Goal: Find specific page/section: Find specific page/section

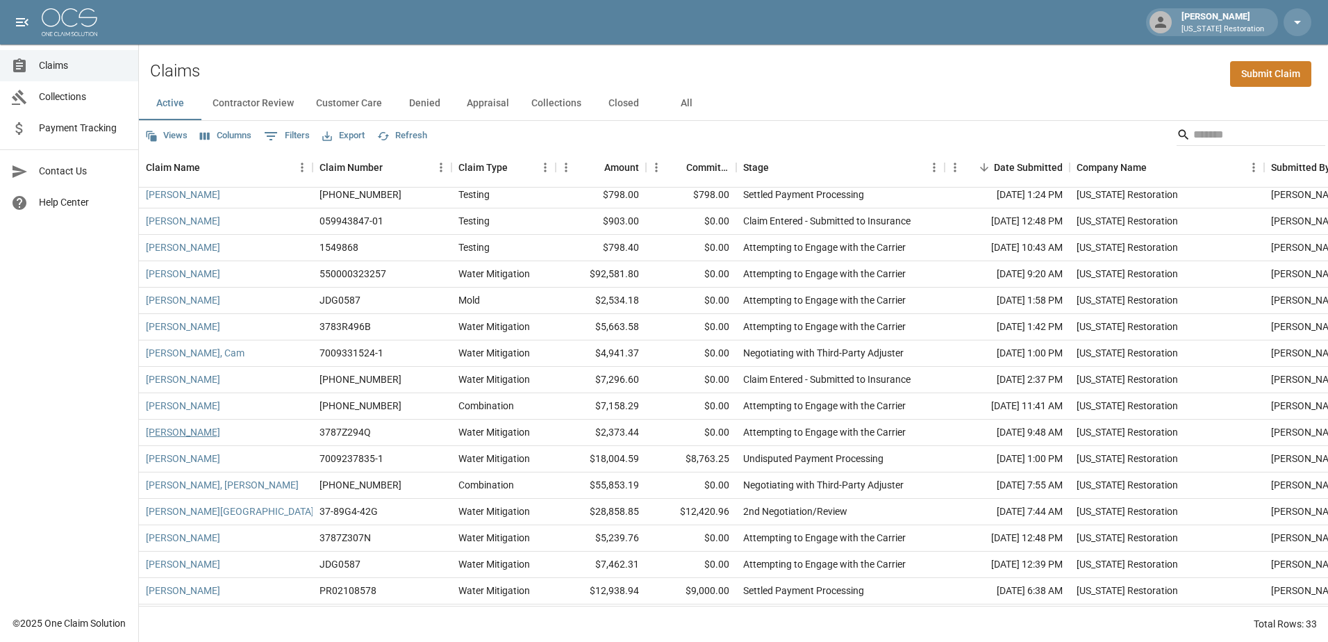
scroll to position [139, 0]
click at [1203, 133] on input "Search" at bounding box center [1249, 135] width 111 height 22
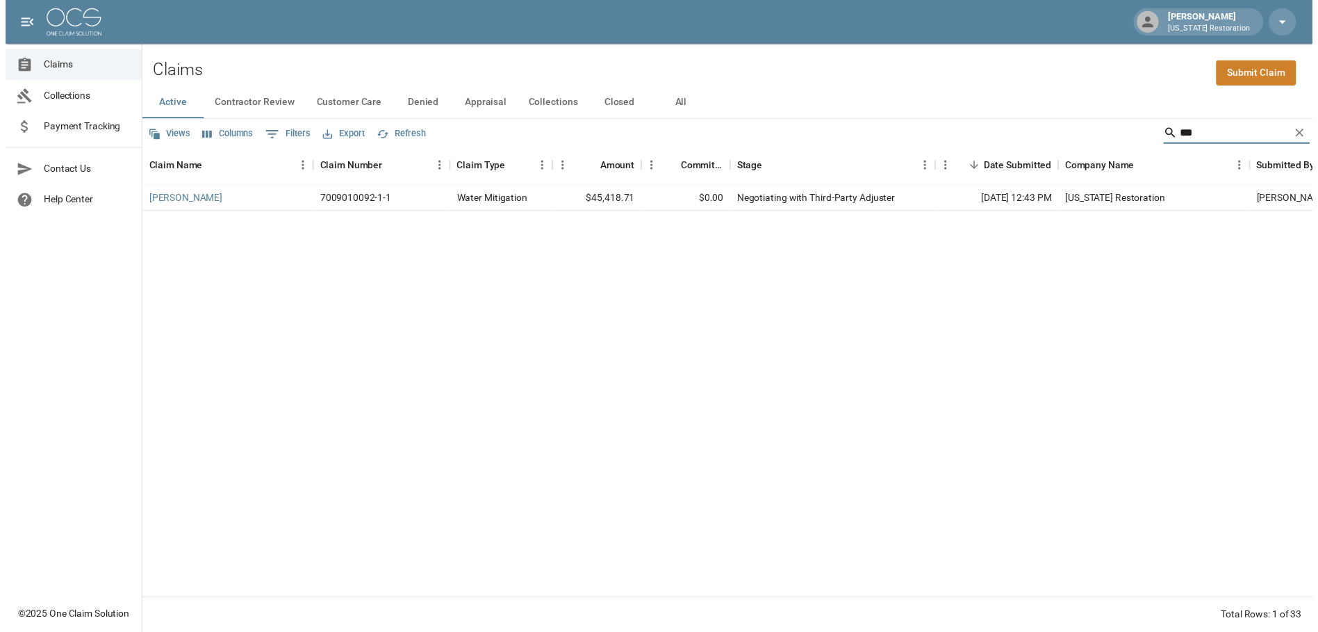
scroll to position [0, 0]
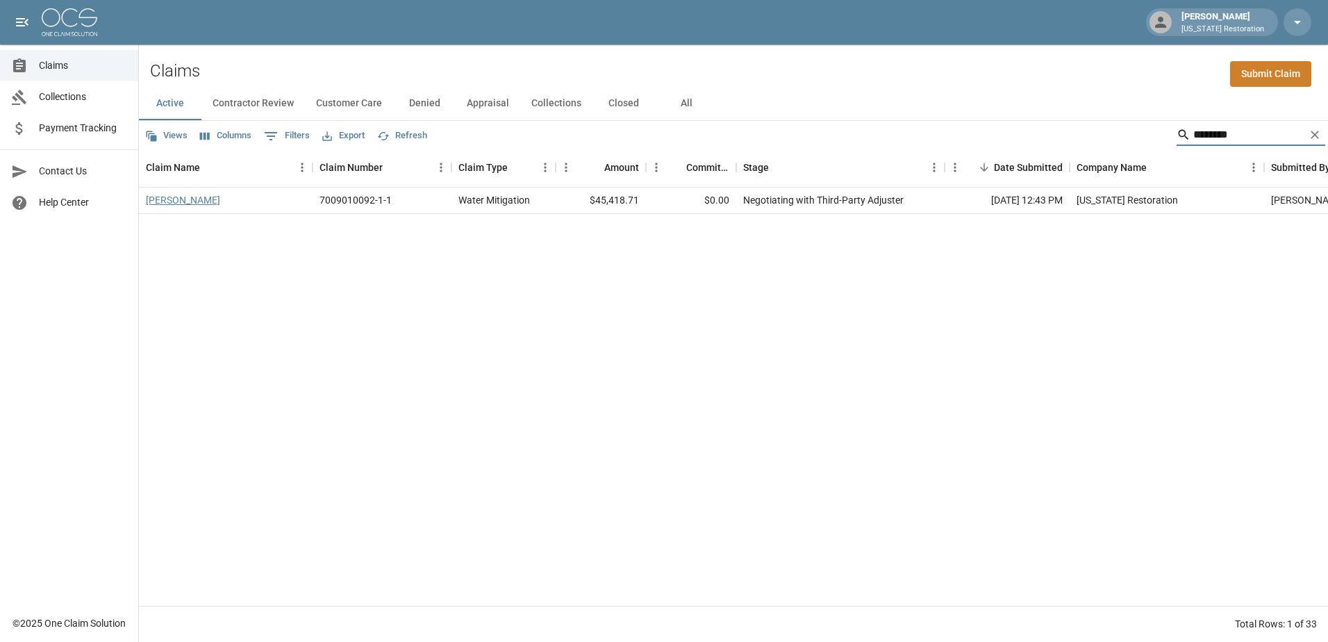
type input "********"
click at [164, 203] on link "[PERSON_NAME]" at bounding box center [183, 200] width 74 height 14
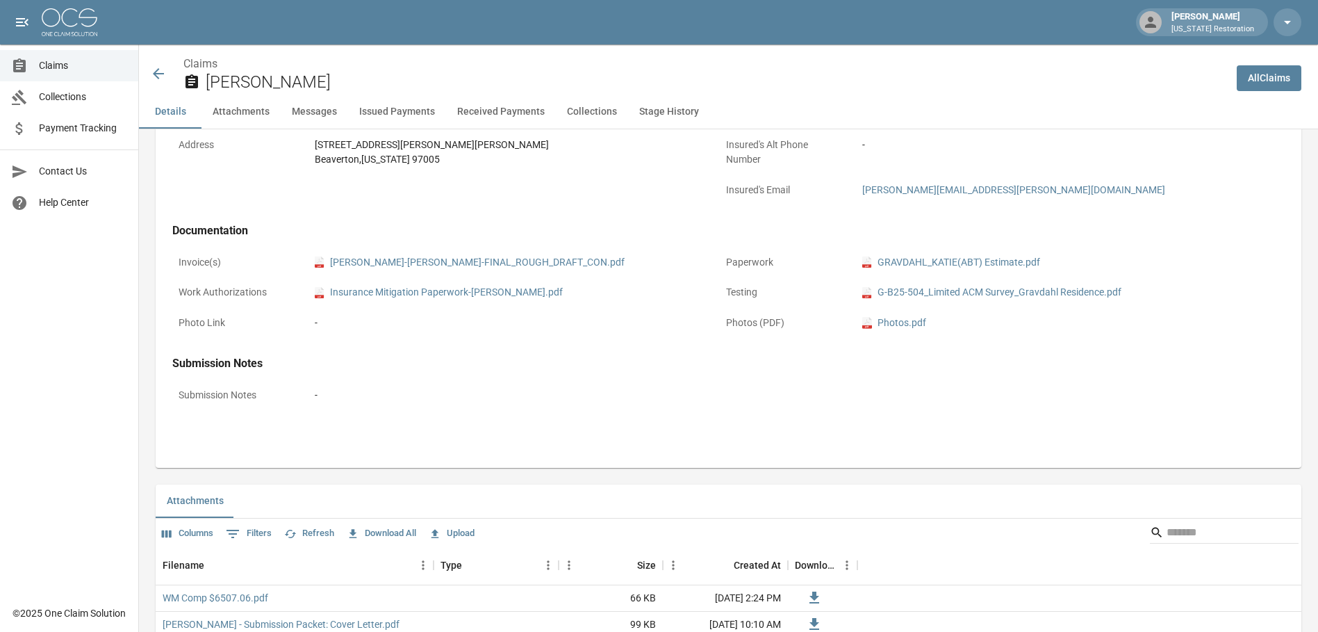
scroll to position [486, 0]
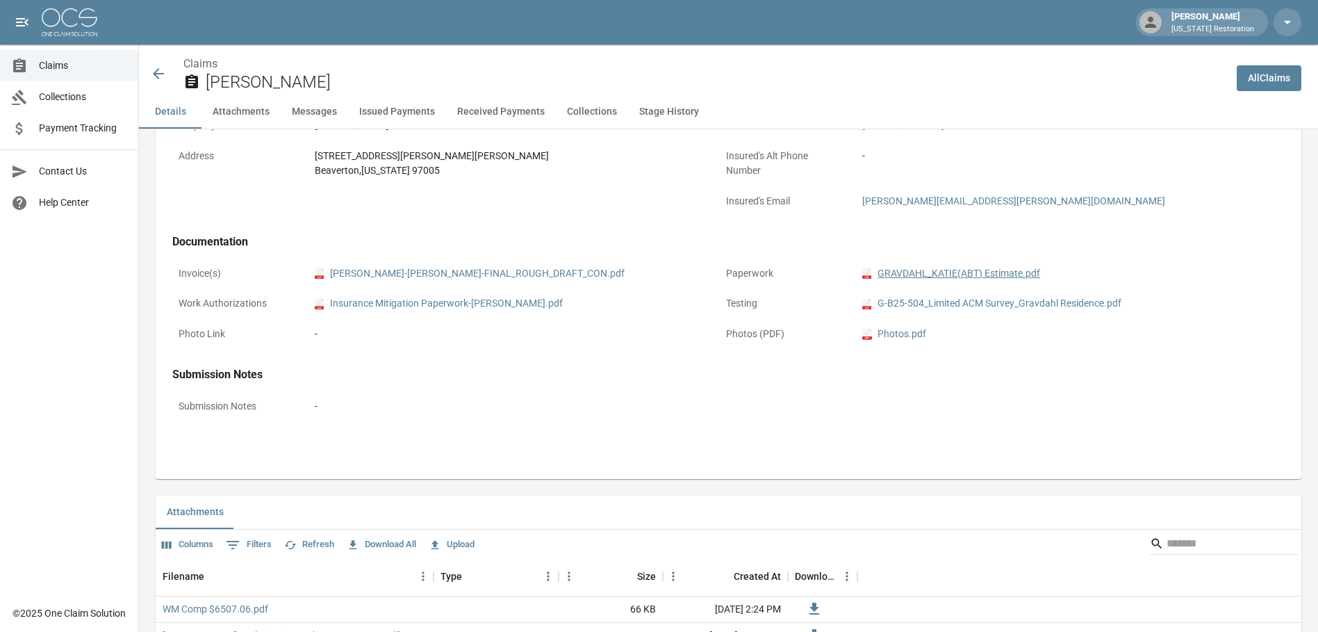
click at [907, 277] on link "pdf GRAVDAHL_KATIE(ABT) Estimate.pdf" at bounding box center [951, 273] width 178 height 15
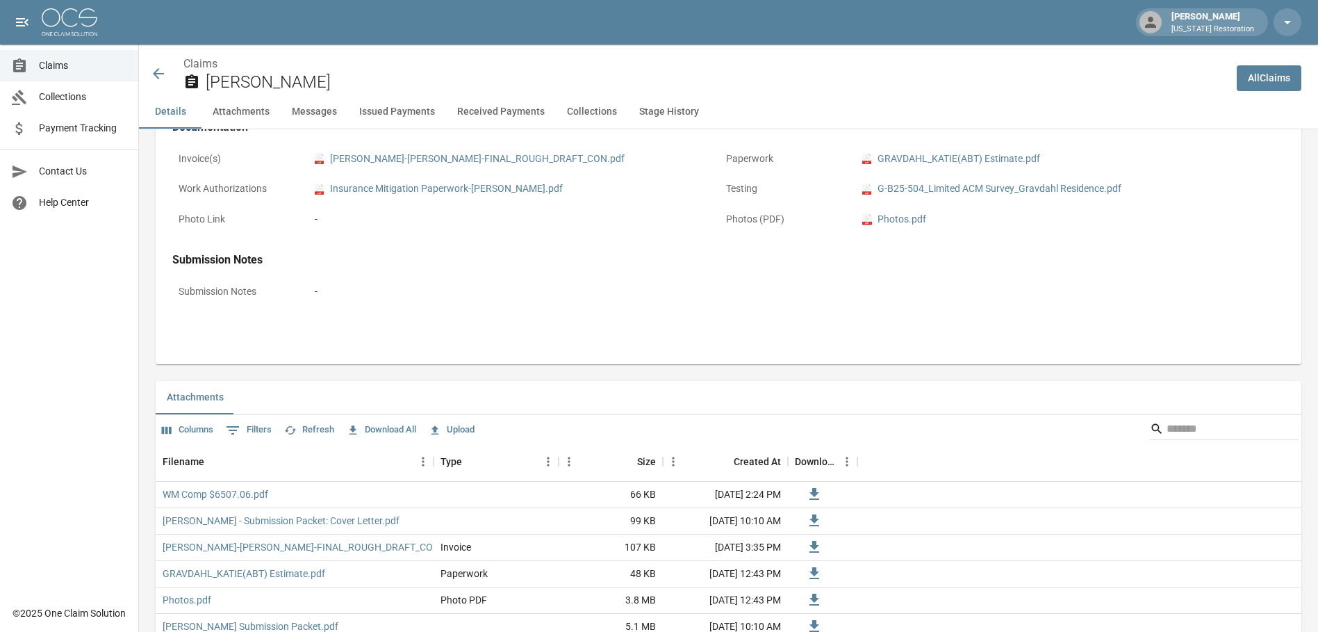
scroll to position [695, 0]
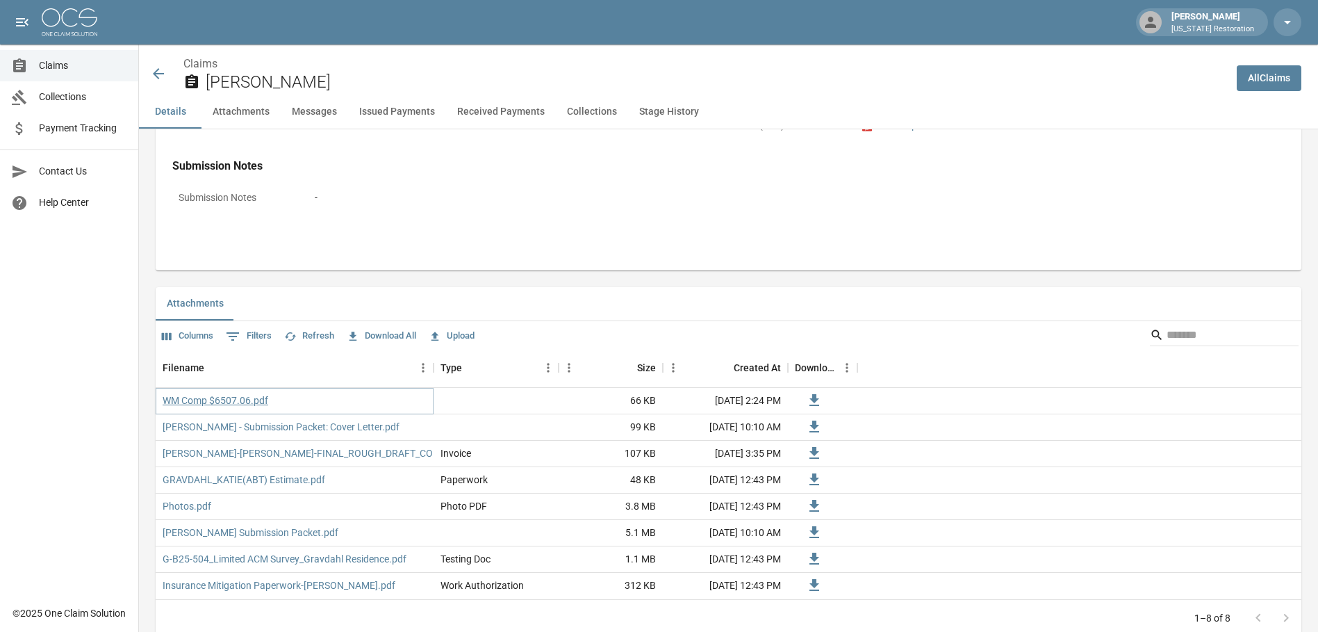
click at [205, 402] on link "WM Comp $6507.06.pdf" at bounding box center [216, 400] width 106 height 14
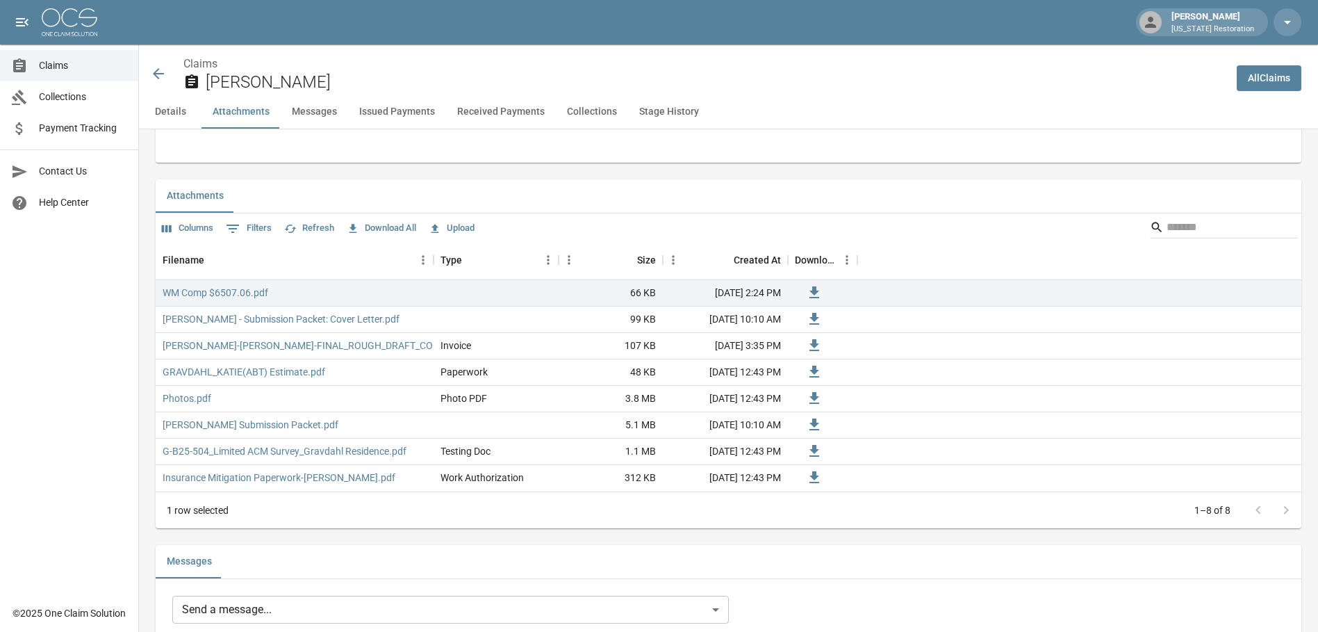
scroll to position [834, 0]
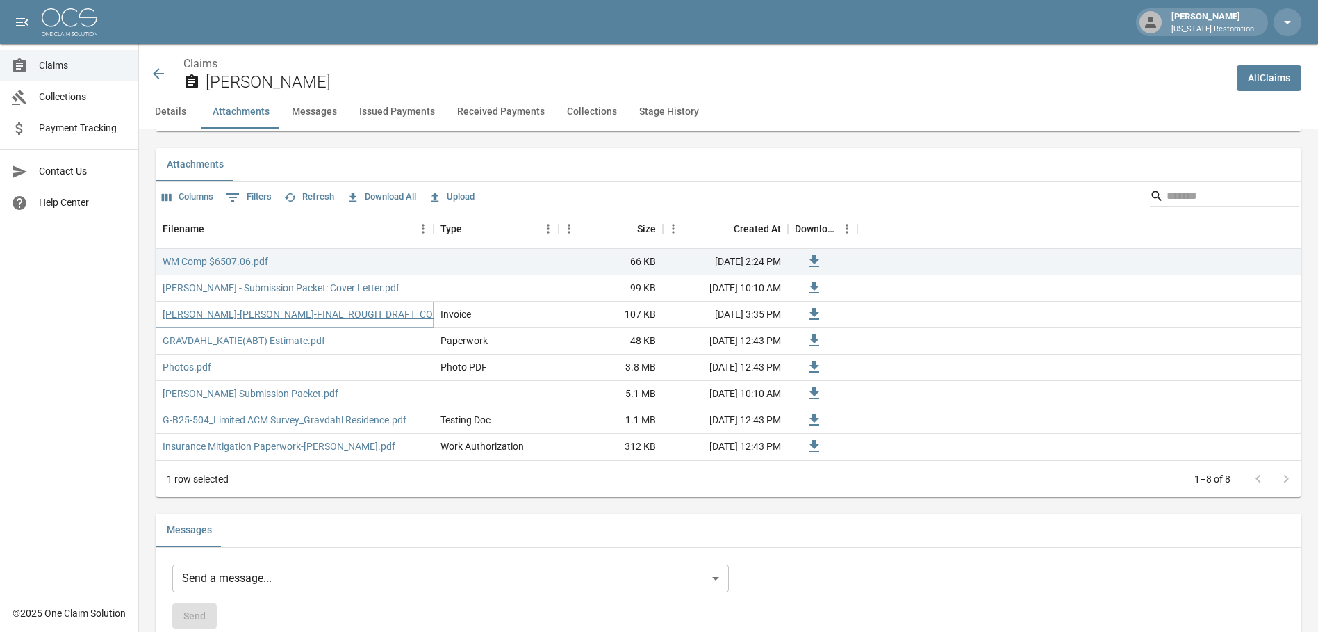
click at [295, 316] on link "[PERSON_NAME]-[PERSON_NAME]-FINAL_ROUGH_DRAFT_CON.pdf" at bounding box center [310, 314] width 295 height 14
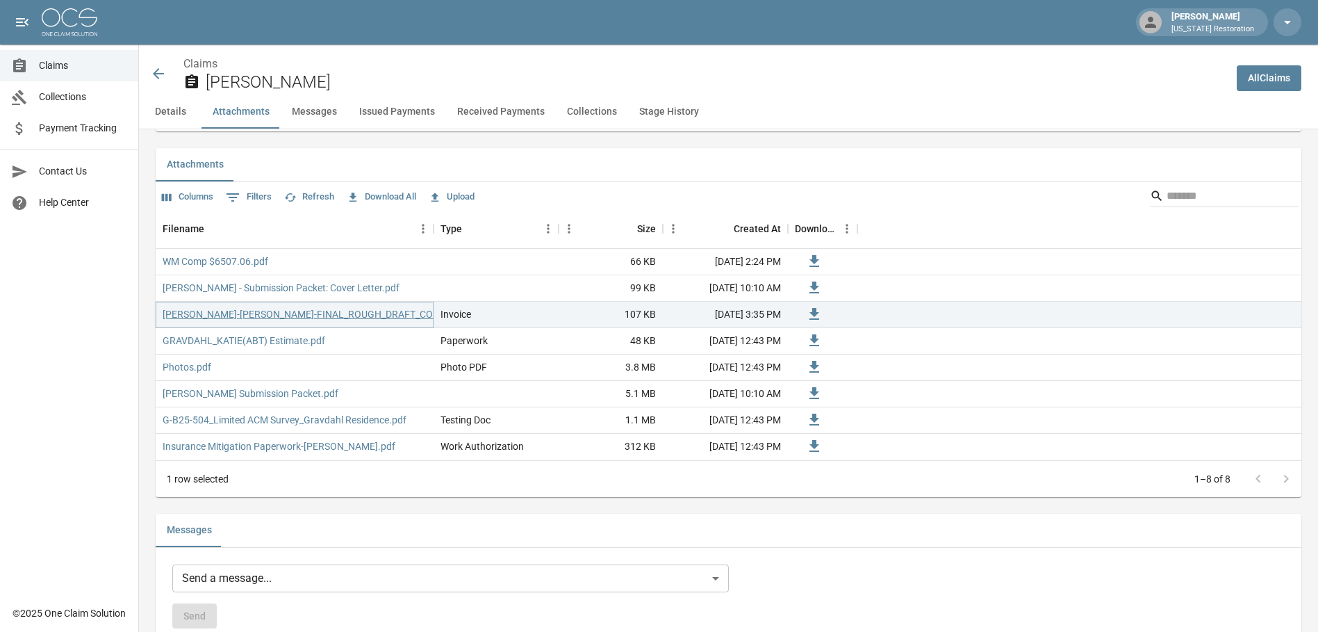
click at [306, 316] on link "[PERSON_NAME]-[PERSON_NAME]-FINAL_ROUGH_DRAFT_CON.pdf" at bounding box center [310, 314] width 295 height 14
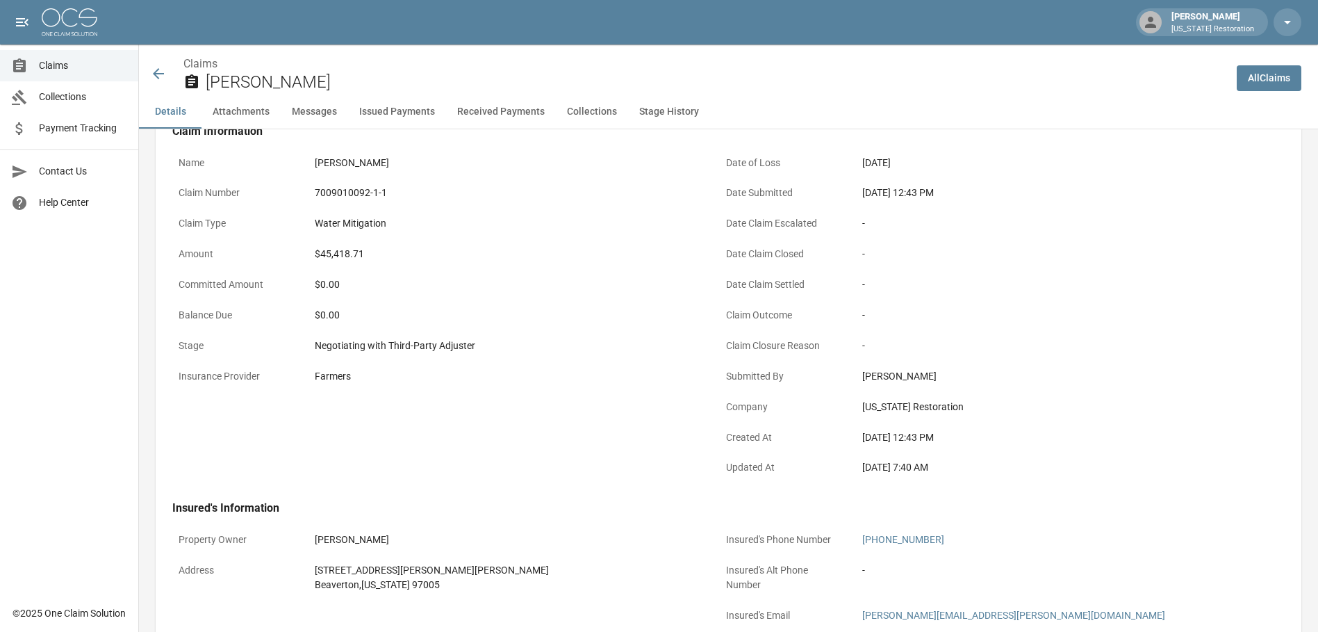
scroll to position [0, 0]
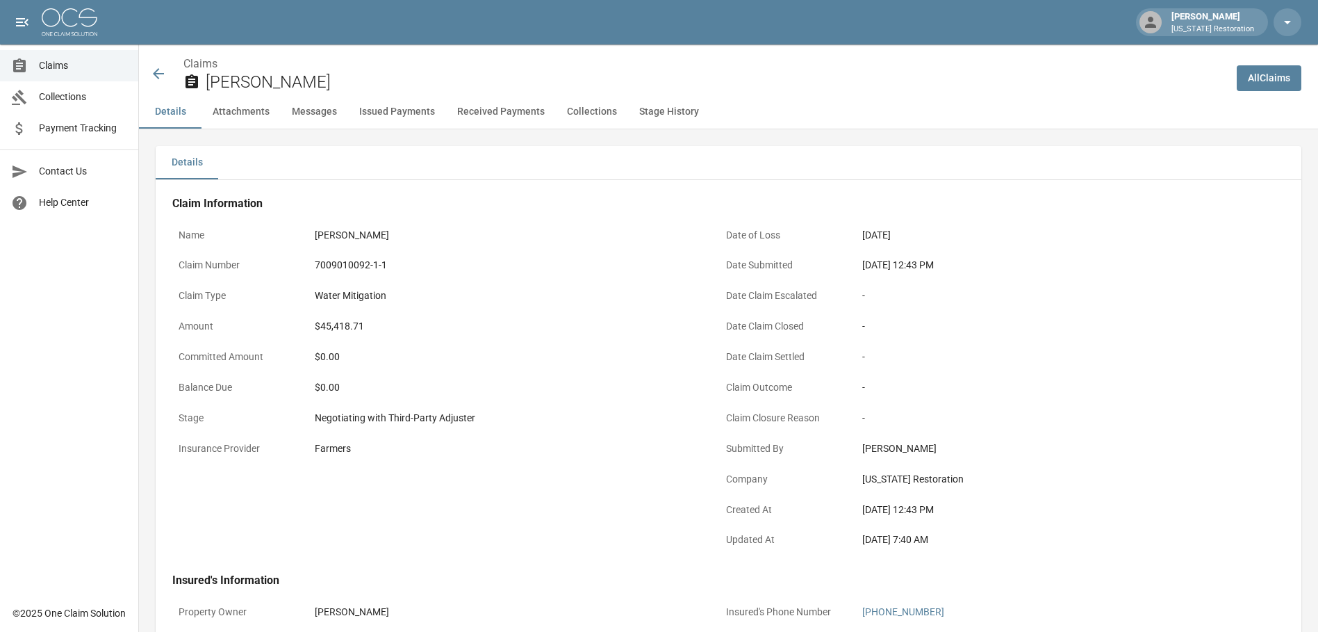
click at [159, 74] on icon at bounding box center [158, 73] width 11 height 11
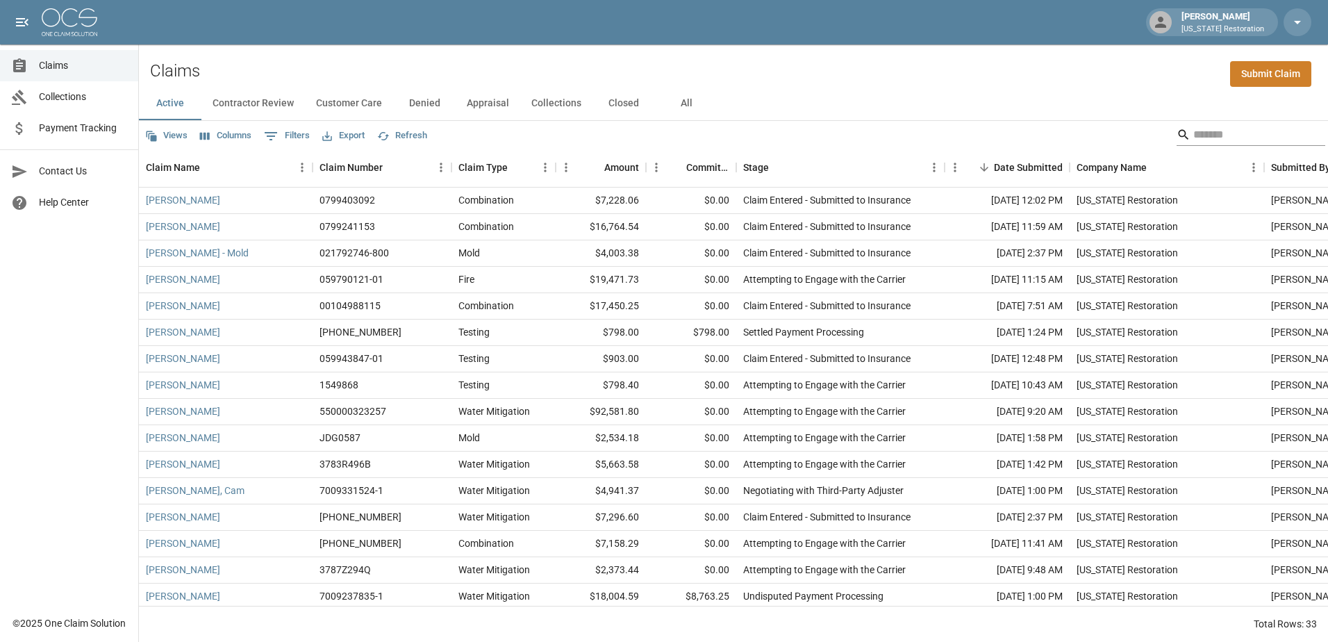
click at [1198, 132] on input "Search" at bounding box center [1249, 135] width 111 height 22
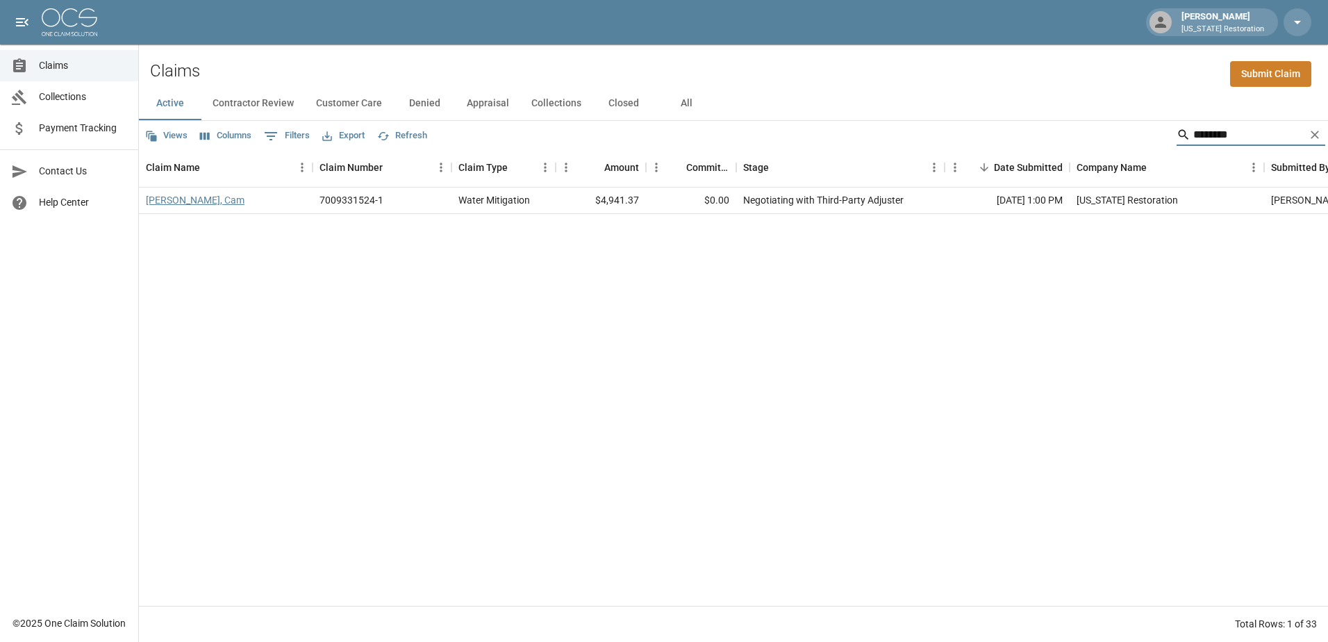
type input "********"
click at [197, 204] on link "[PERSON_NAME], Cam" at bounding box center [195, 200] width 99 height 14
